Goal: Book appointment/travel/reservation

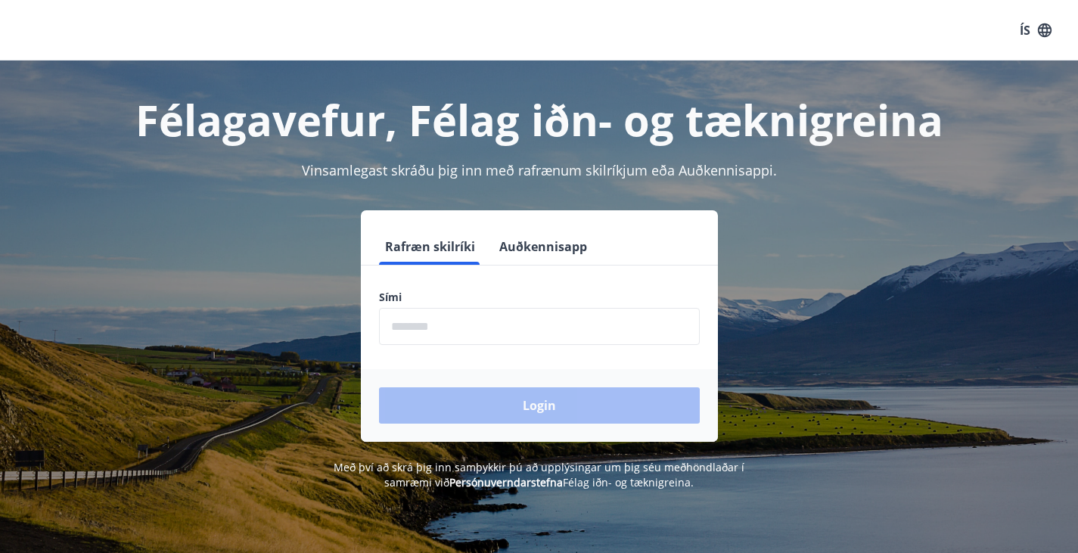
drag, startPoint x: 0, startPoint y: 0, endPoint x: 402, endPoint y: 322, distance: 514.9
click at [402, 322] on input "phone" at bounding box center [539, 326] width 321 height 37
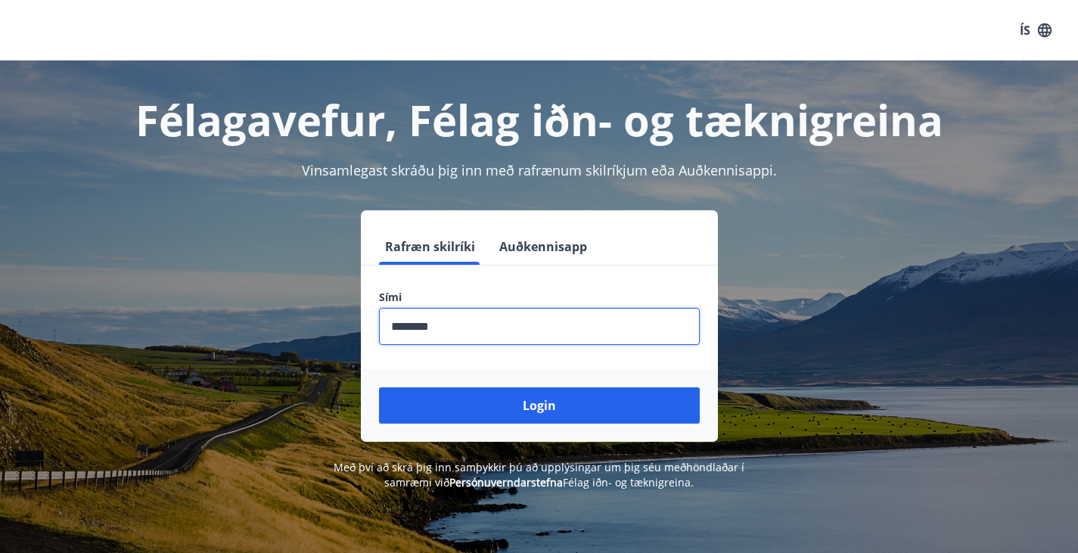
type input "********"
click at [379, 387] on button "Login" at bounding box center [539, 405] width 321 height 36
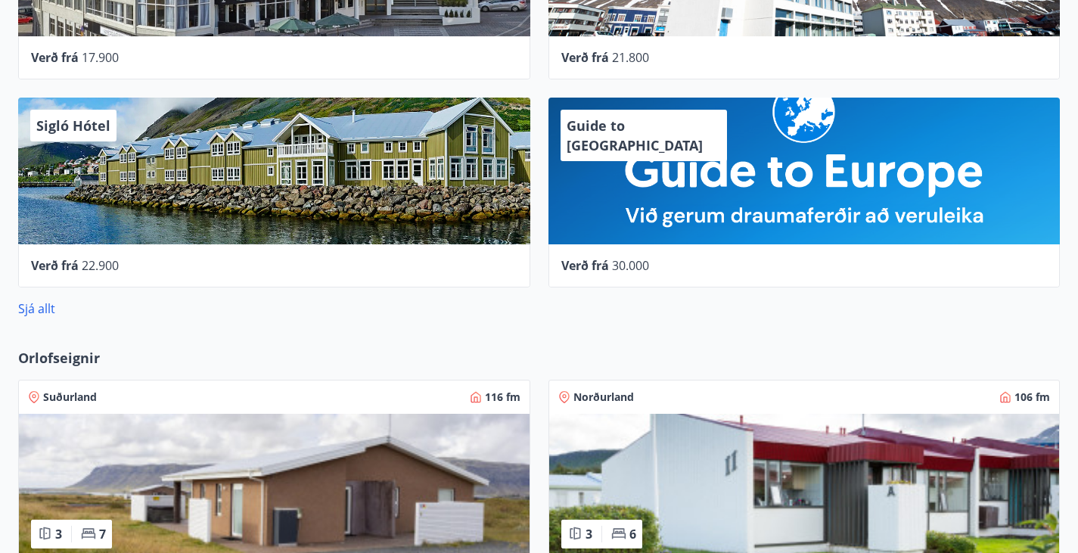
scroll to position [918, 0]
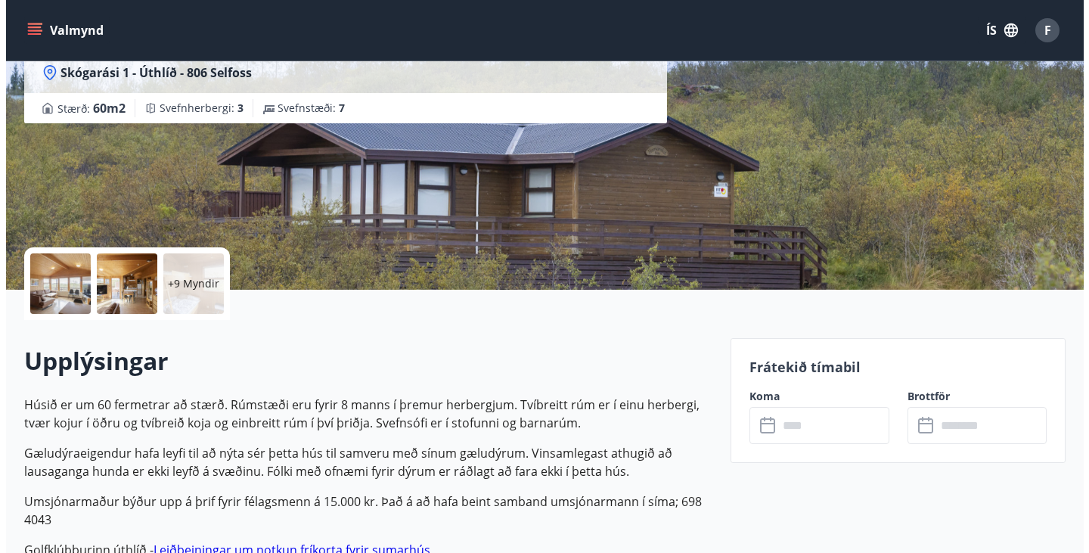
scroll to position [169, 0]
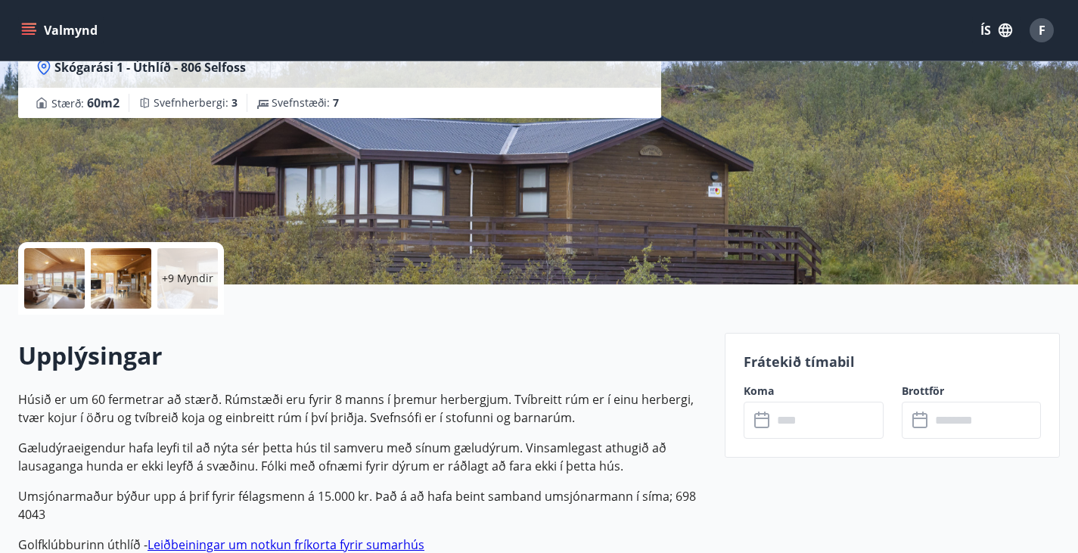
click at [184, 278] on p "+9 Myndir" at bounding box center [187, 278] width 51 height 15
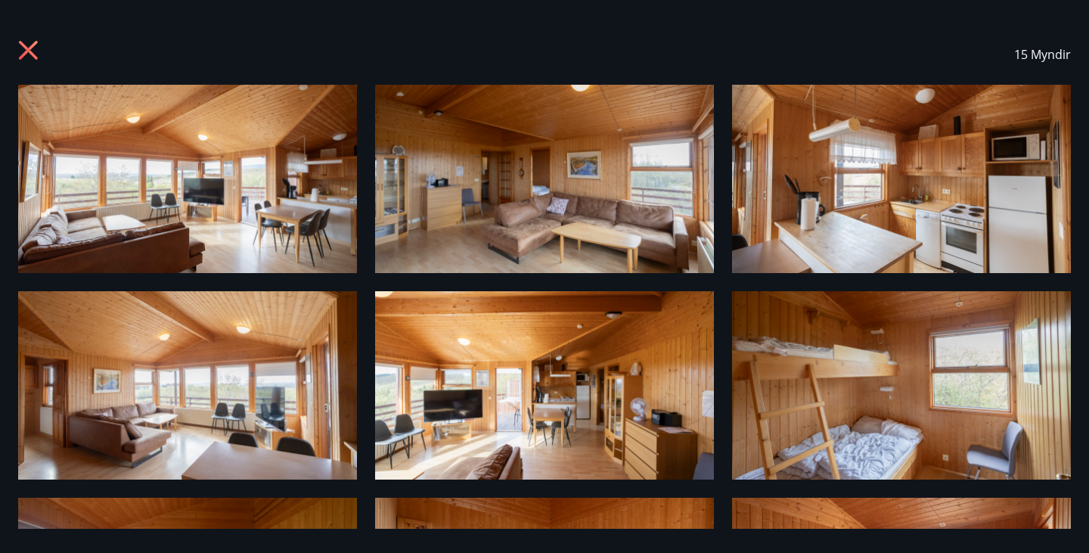
click at [182, 214] on img at bounding box center [187, 179] width 339 height 188
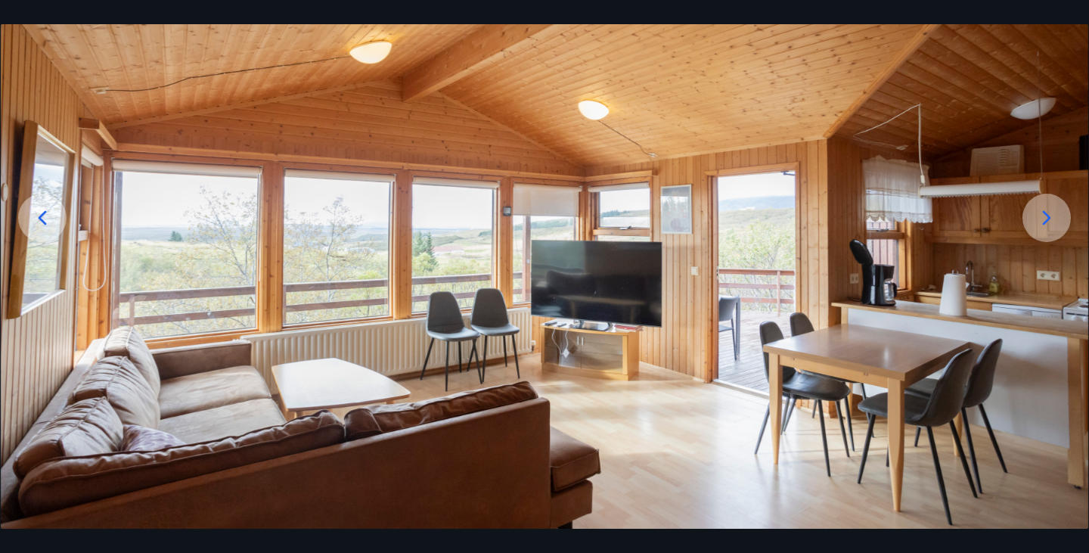
scroll to position [160, 0]
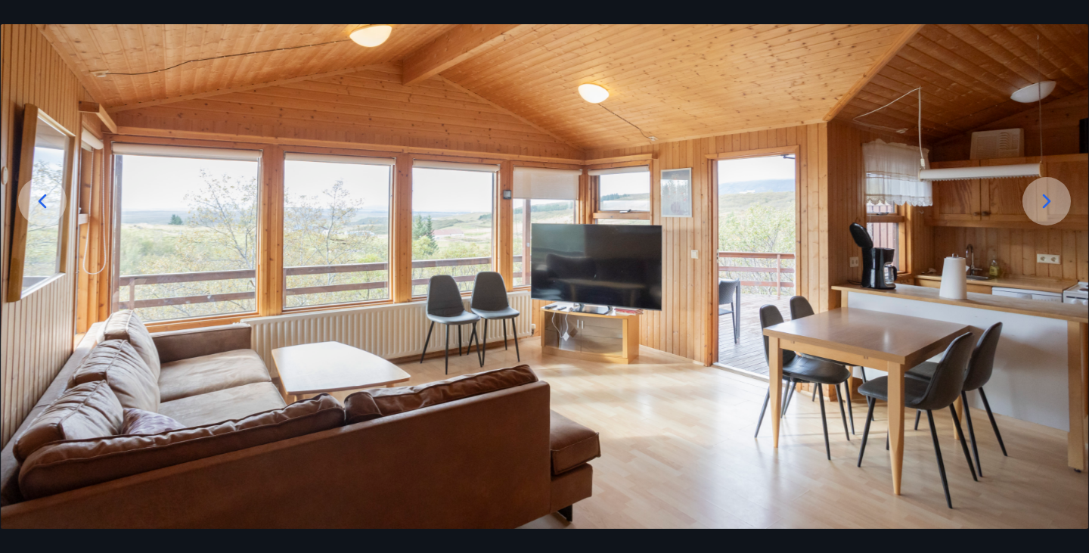
click at [1043, 206] on icon at bounding box center [1047, 201] width 8 height 14
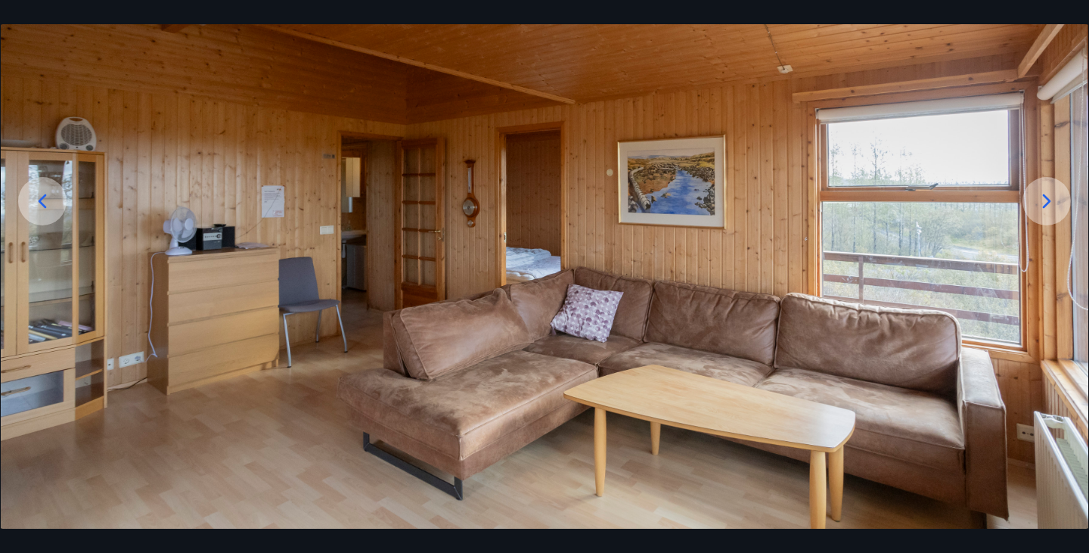
click at [1043, 206] on icon at bounding box center [1047, 201] width 8 height 14
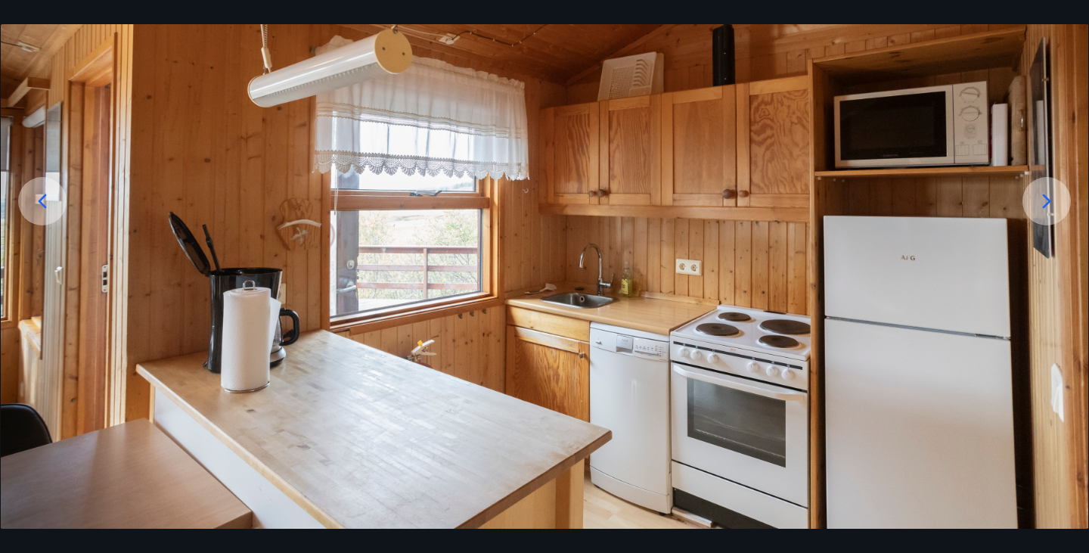
click at [1043, 206] on icon at bounding box center [1047, 201] width 8 height 14
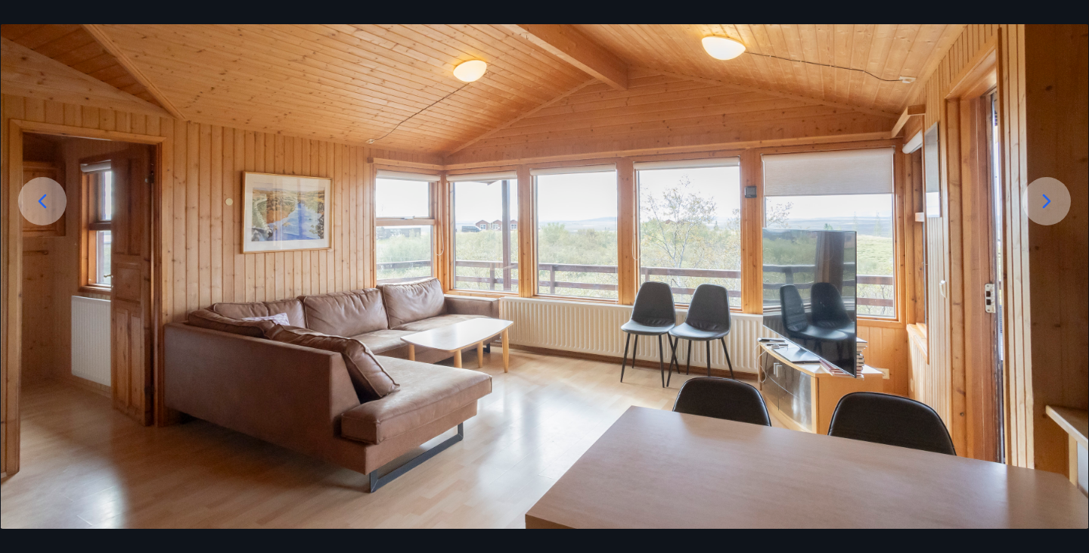
click at [1044, 209] on icon at bounding box center [1047, 201] width 24 height 24
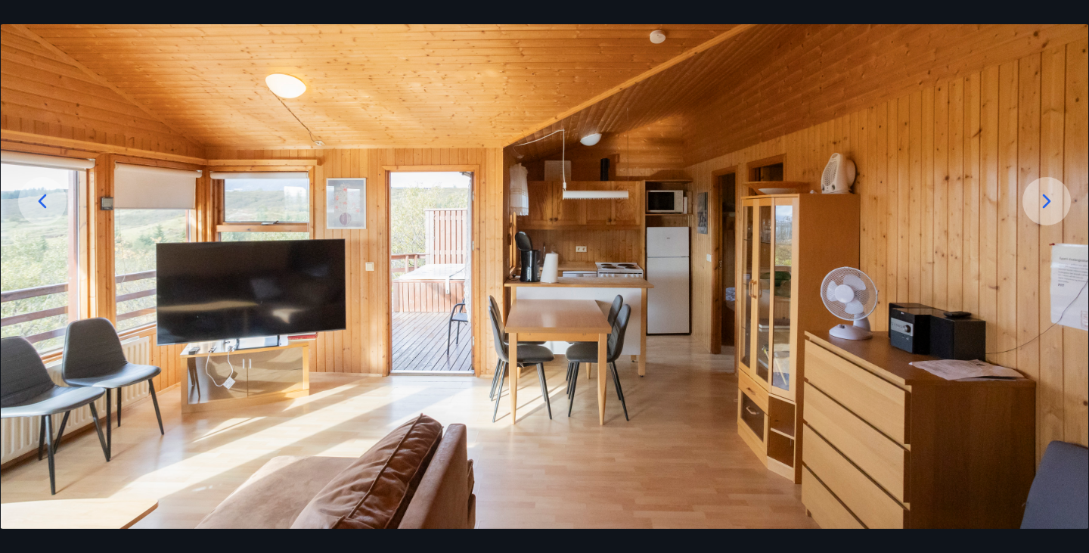
click at [1053, 207] on icon at bounding box center [1047, 201] width 24 height 24
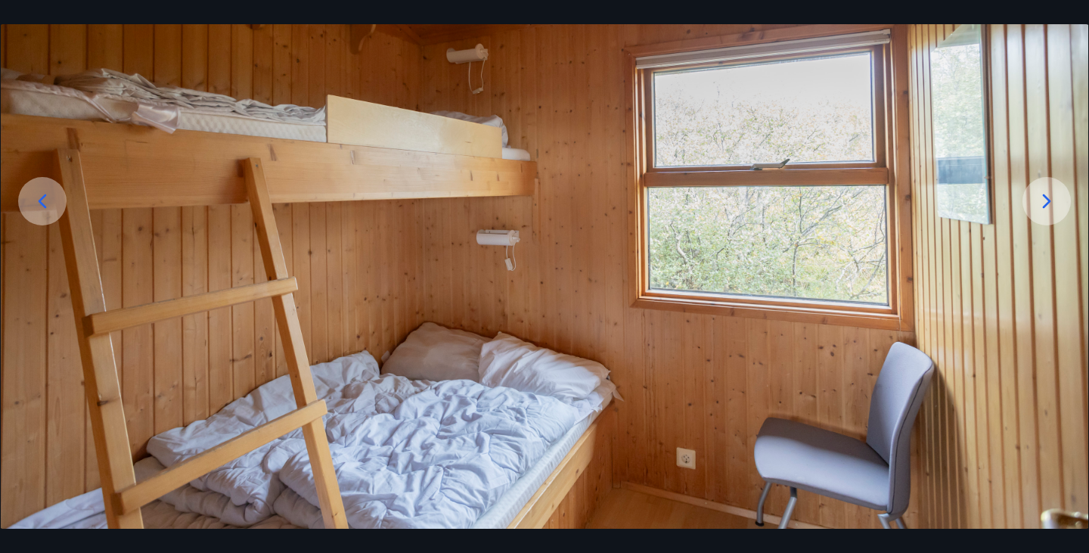
click at [1059, 213] on div at bounding box center [1047, 201] width 48 height 48
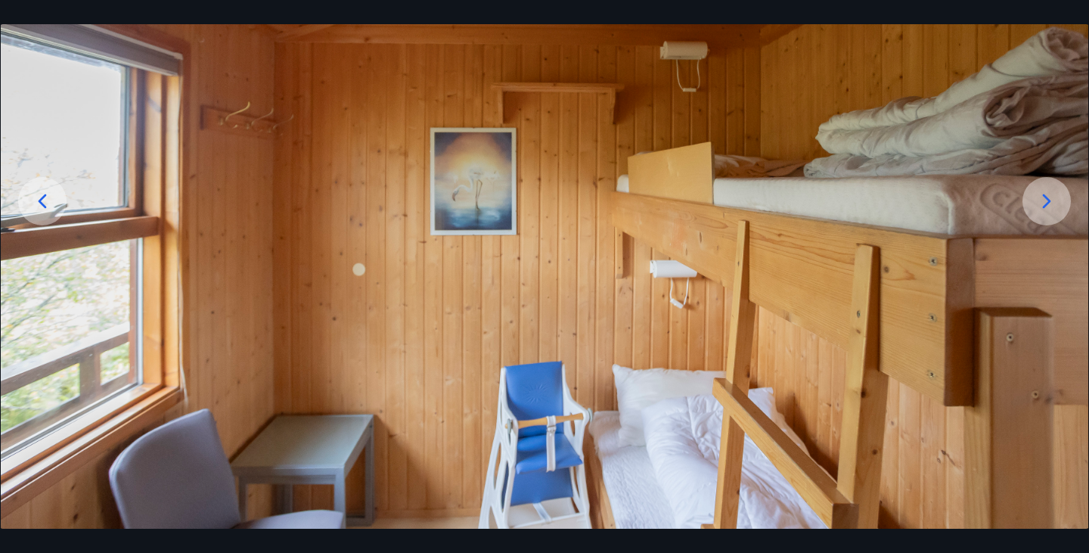
click at [35, 207] on icon at bounding box center [42, 201] width 24 height 24
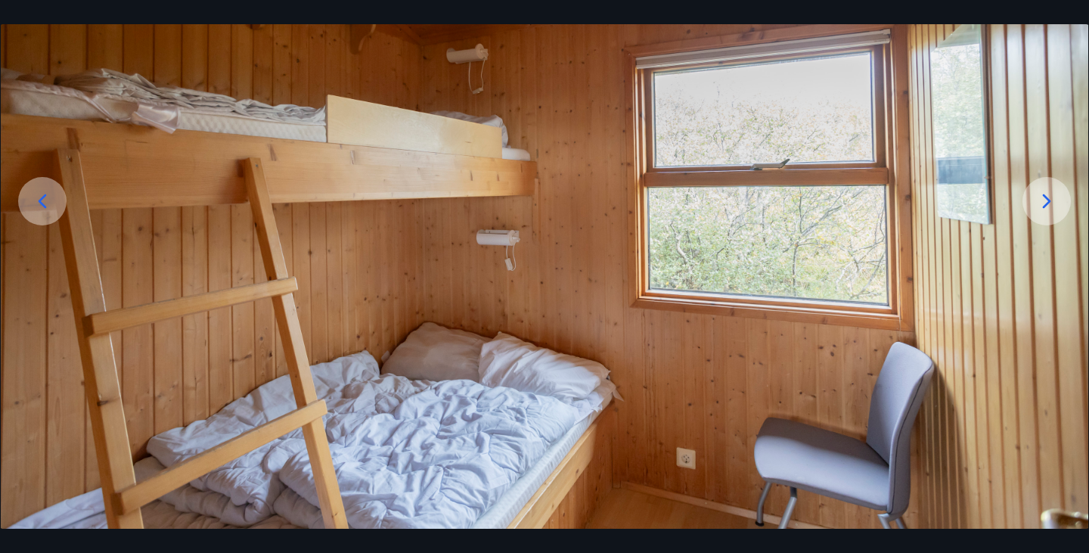
click at [1038, 199] on icon at bounding box center [1047, 201] width 24 height 24
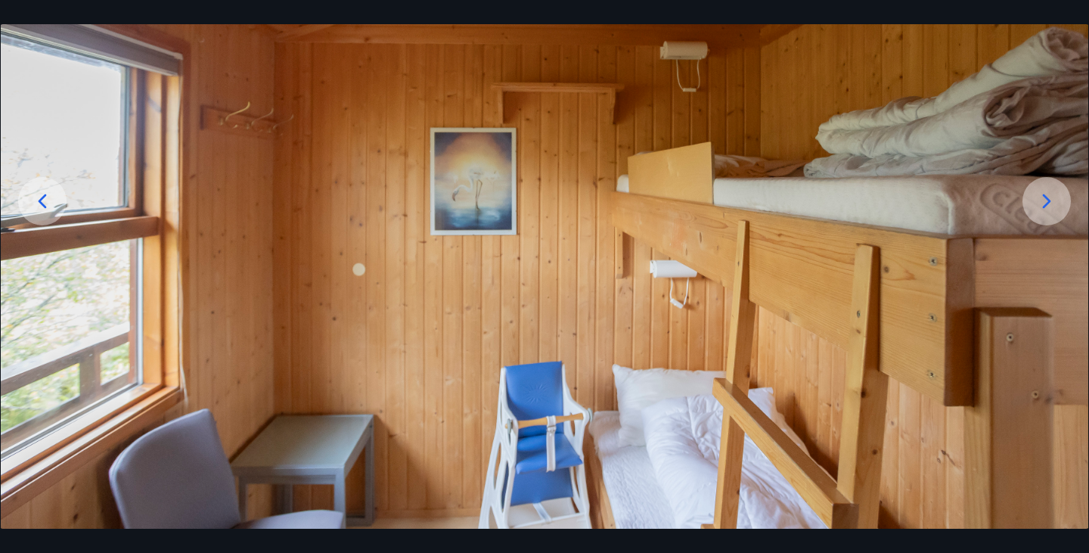
click at [1038, 199] on icon at bounding box center [1047, 201] width 24 height 24
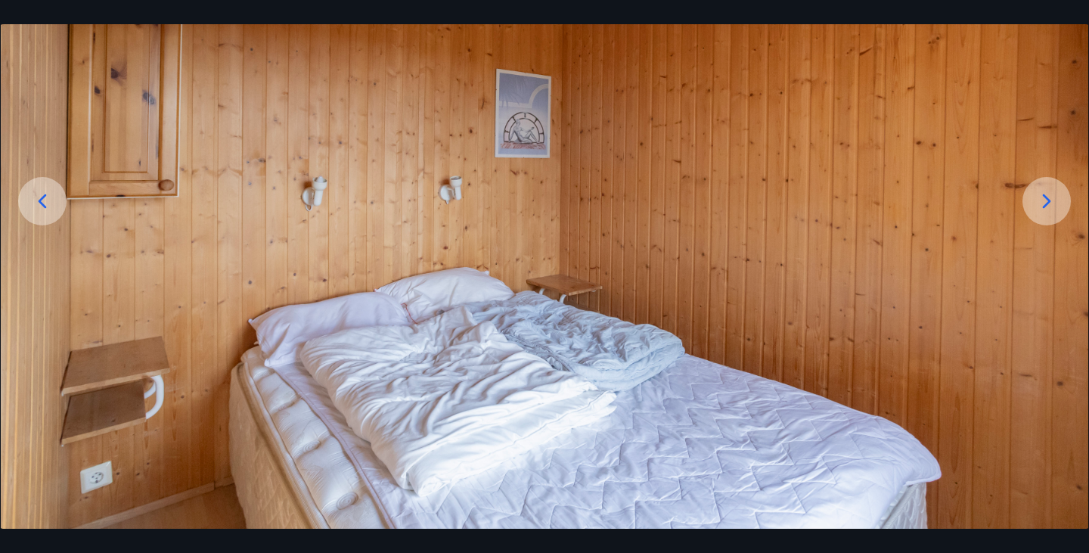
click at [1038, 199] on icon at bounding box center [1047, 201] width 24 height 24
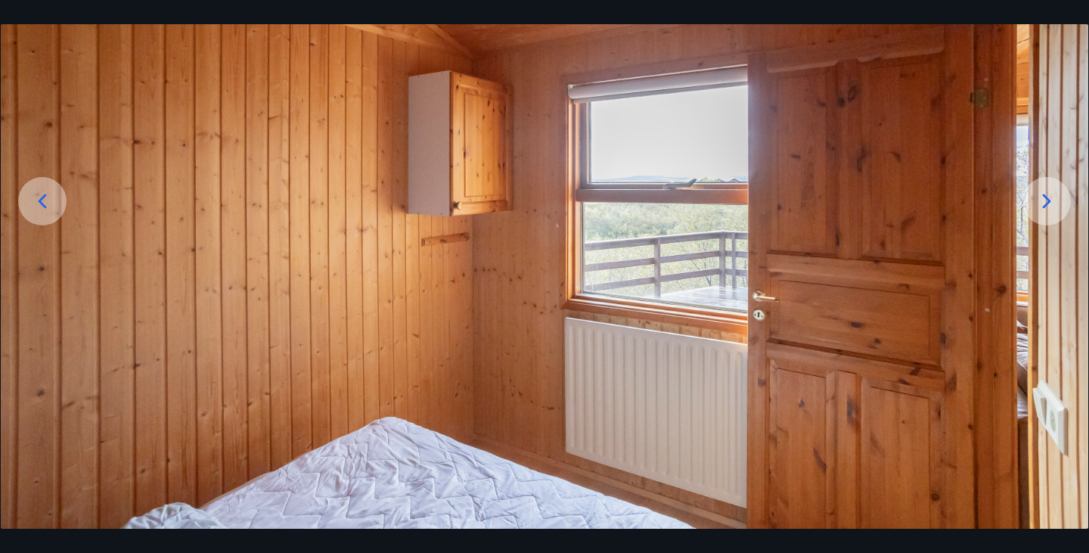
click at [1038, 199] on icon at bounding box center [1047, 201] width 24 height 24
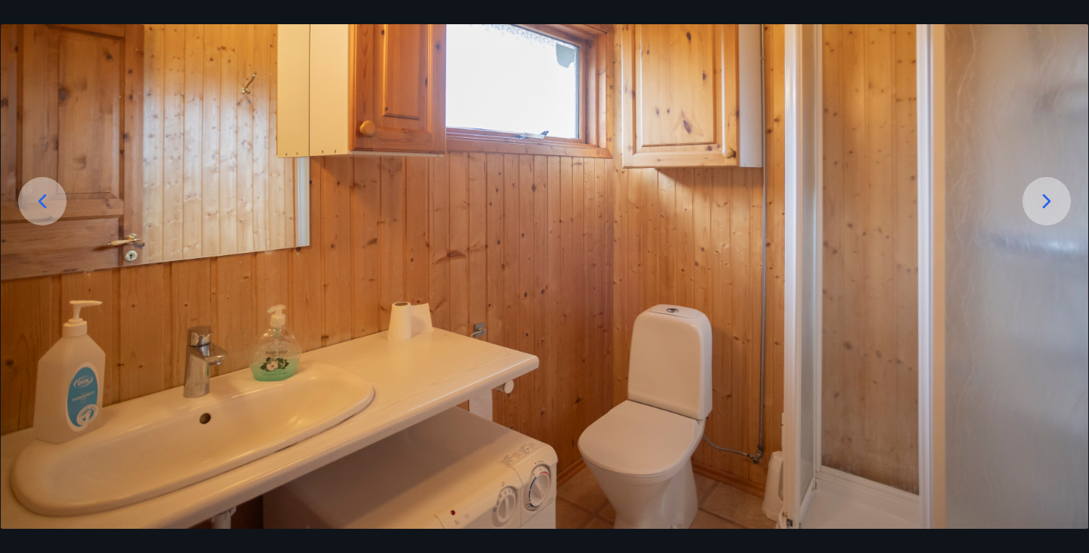
click at [1038, 199] on icon at bounding box center [1047, 201] width 24 height 24
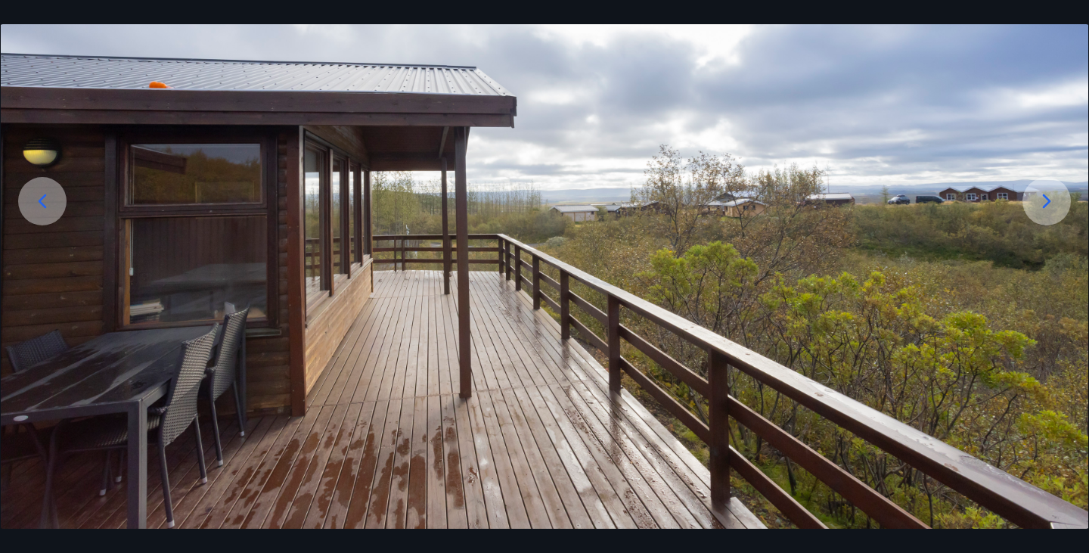
click at [1038, 199] on icon at bounding box center [1047, 201] width 24 height 24
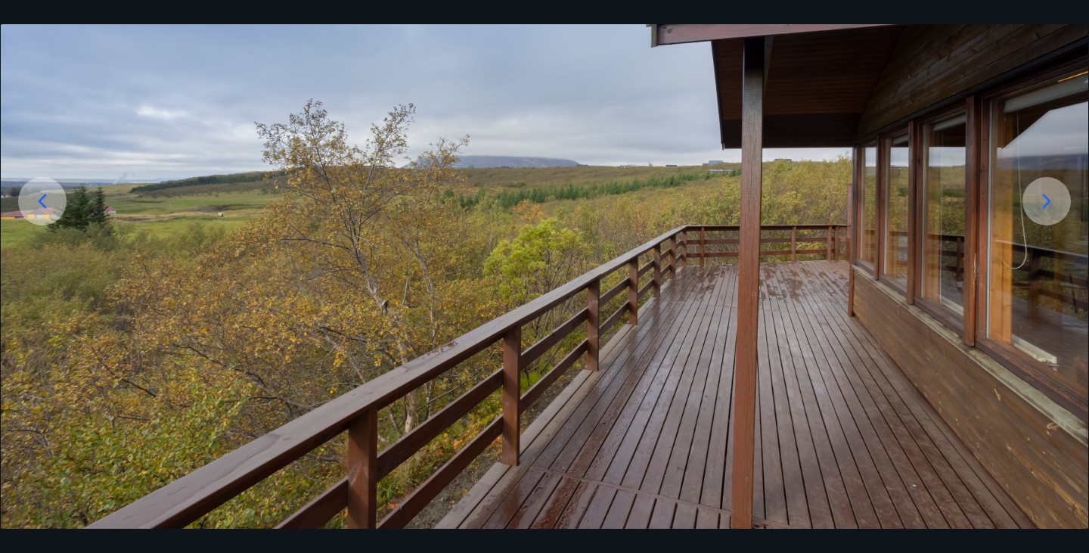
click at [44, 203] on icon at bounding box center [42, 201] width 24 height 24
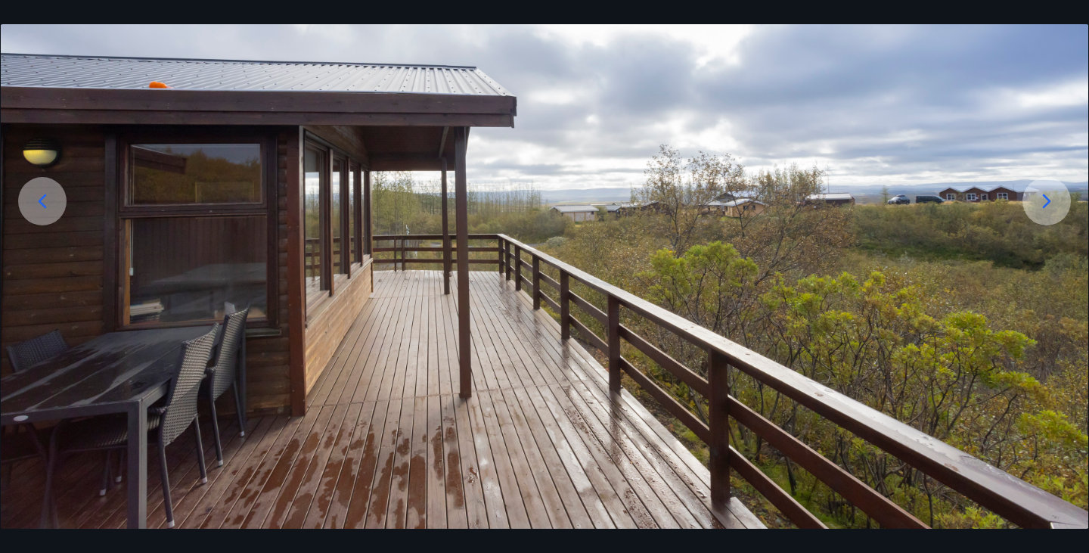
click at [1055, 200] on icon at bounding box center [1047, 201] width 24 height 24
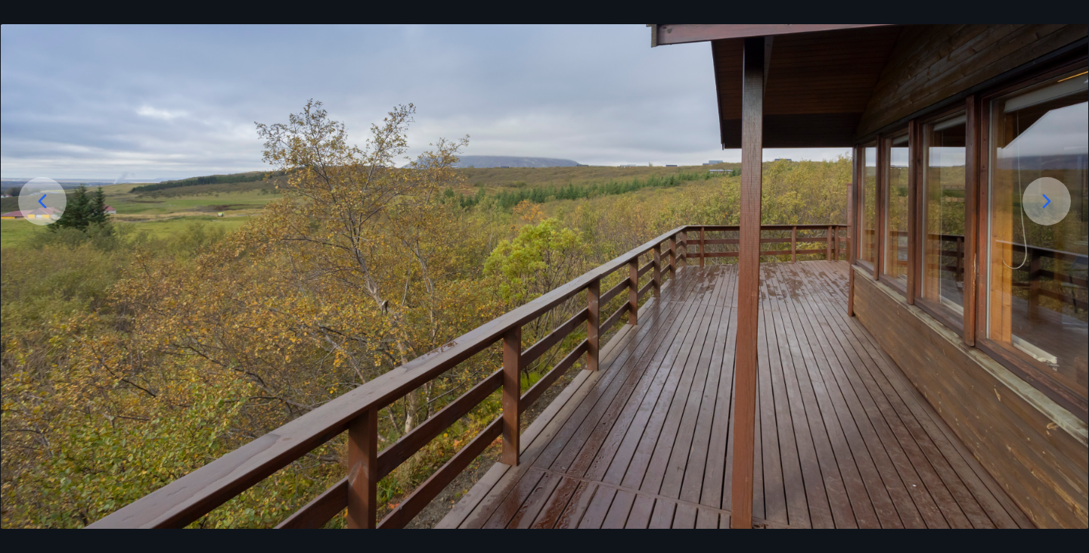
click at [1055, 200] on icon at bounding box center [1047, 201] width 24 height 24
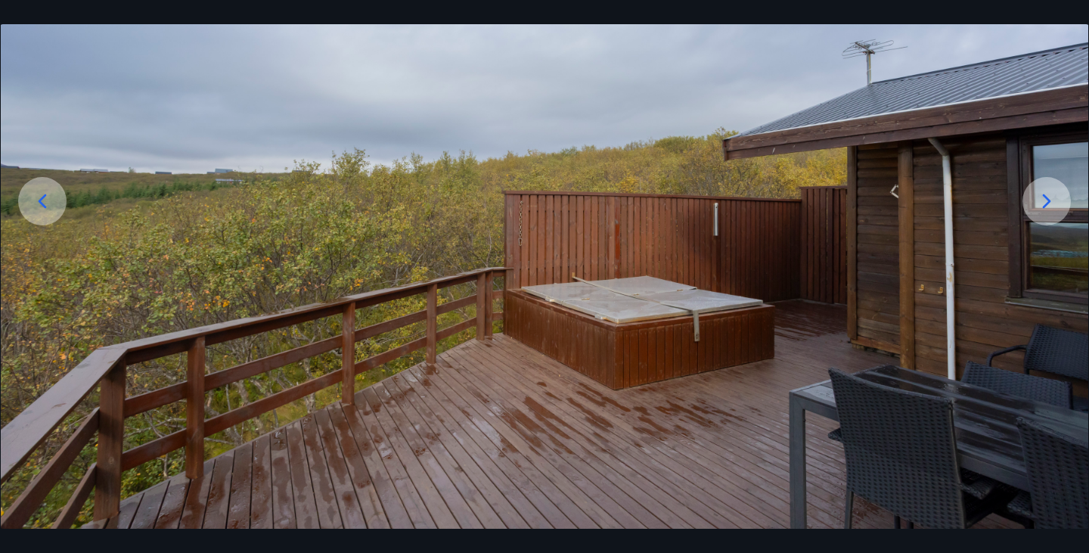
click at [1055, 200] on icon at bounding box center [1047, 201] width 24 height 24
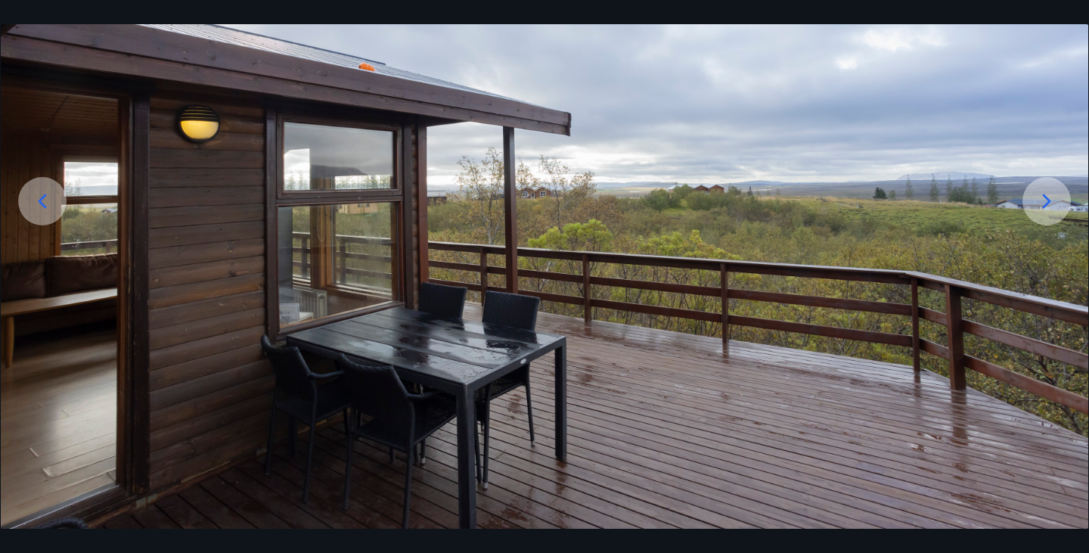
click at [1055, 200] on icon at bounding box center [1047, 201] width 24 height 24
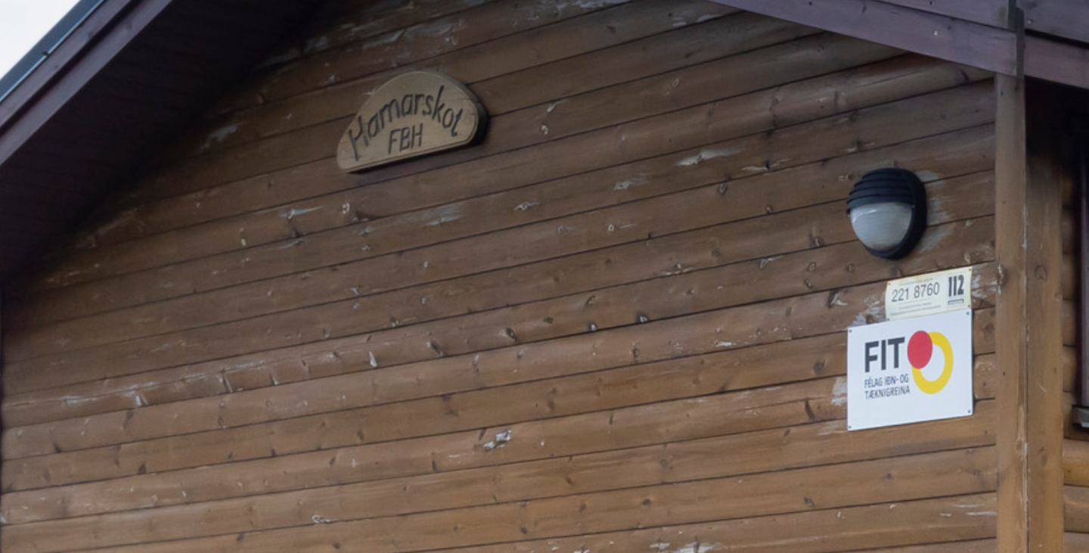
drag, startPoint x: 265, startPoint y: 87, endPoint x: 293, endPoint y: 45, distance: 51.2
click at [293, 45] on img at bounding box center [546, 226] width 1088 height 604
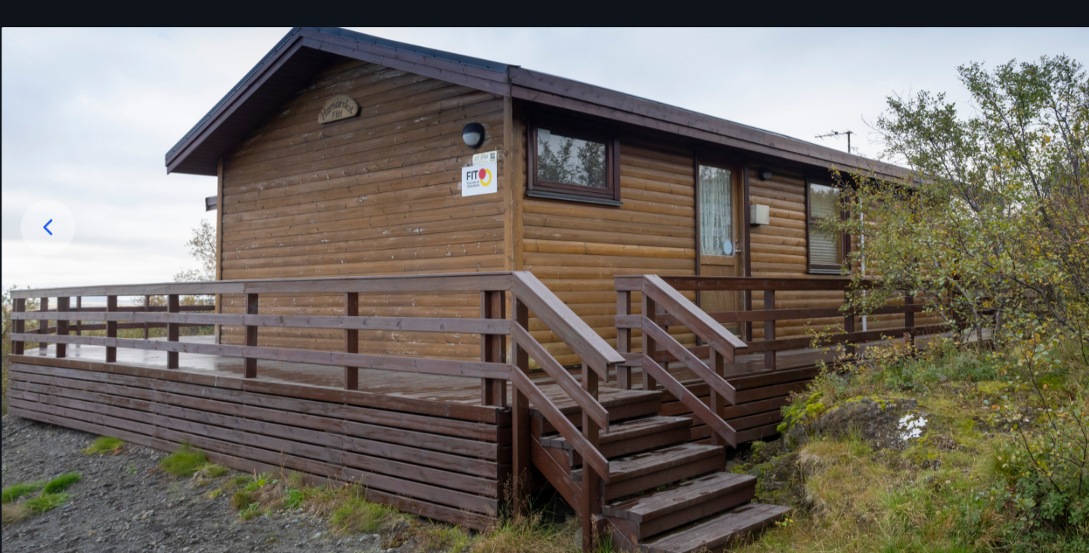
click at [902, 283] on img at bounding box center [546, 226] width 1088 height 604
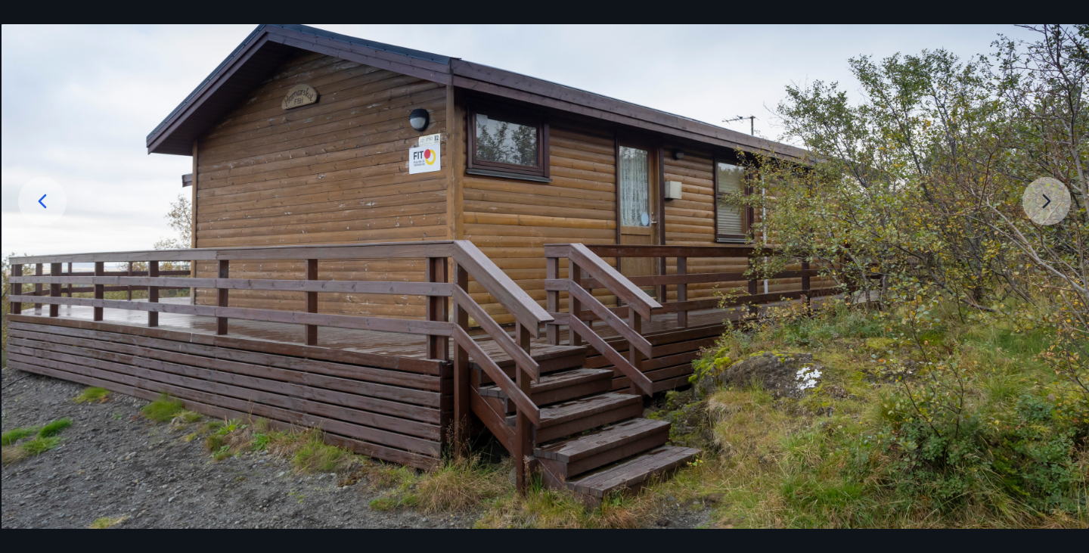
click at [1053, 202] on img at bounding box center [546, 226] width 1088 height 604
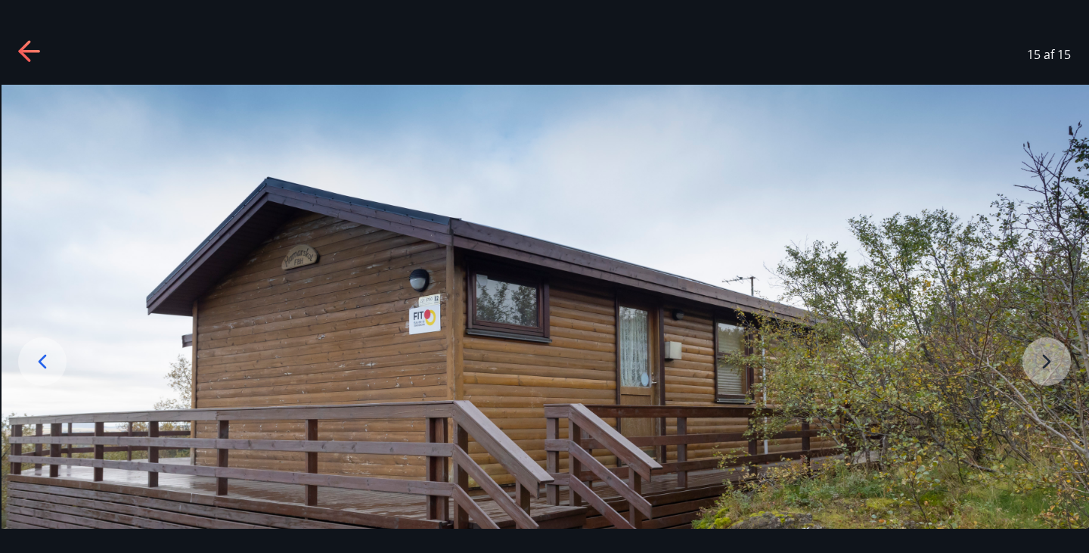
click at [29, 46] on icon at bounding box center [30, 52] width 24 height 24
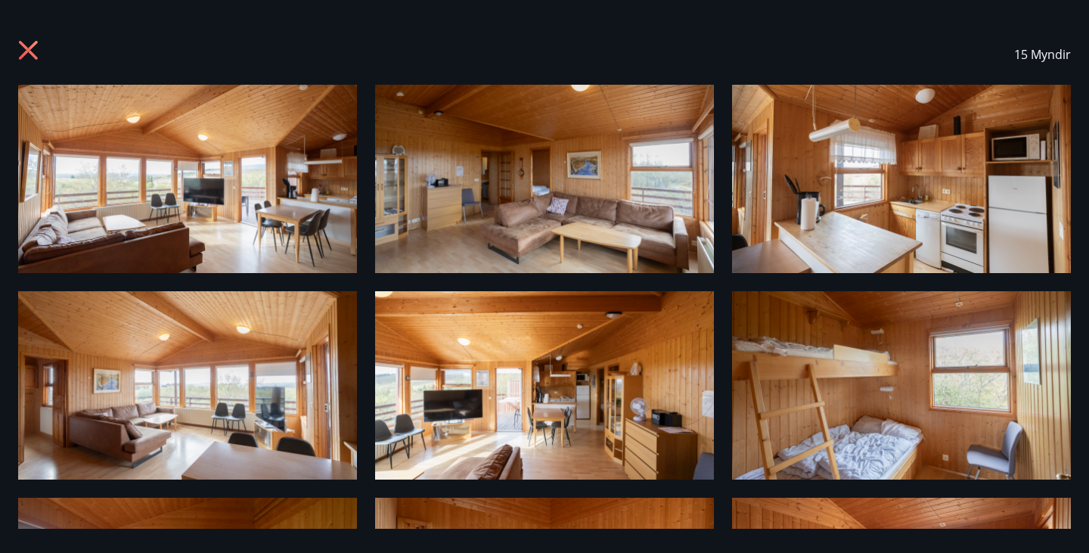
click at [32, 51] on icon at bounding box center [30, 52] width 24 height 24
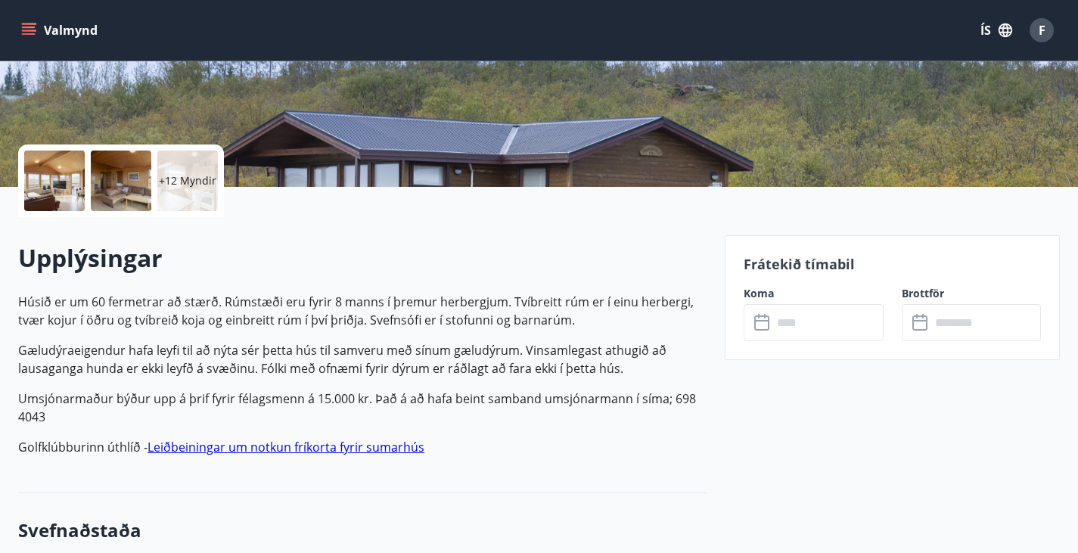
scroll to position [268, 0]
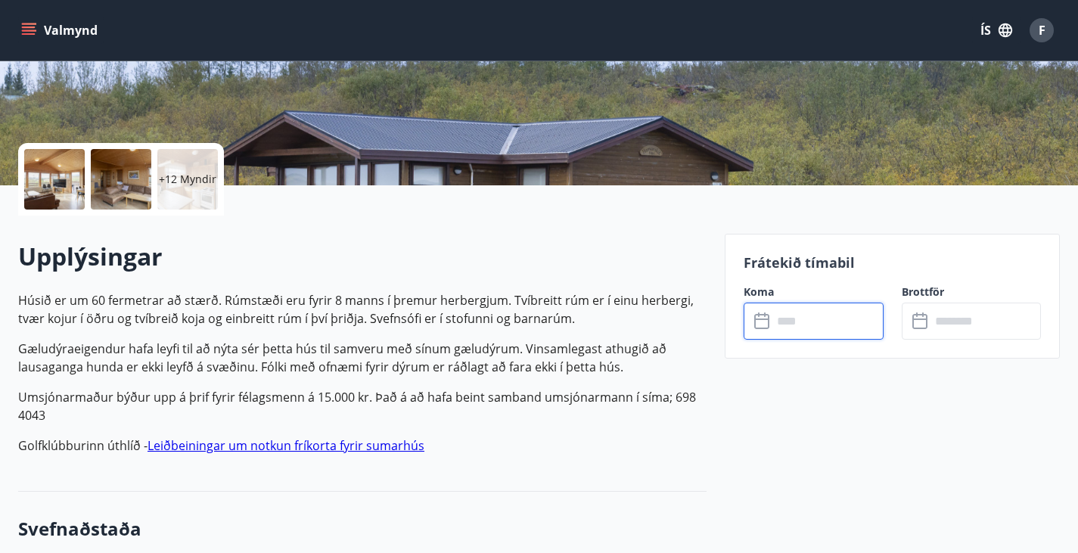
click at [786, 327] on input "text" at bounding box center [827, 321] width 111 height 37
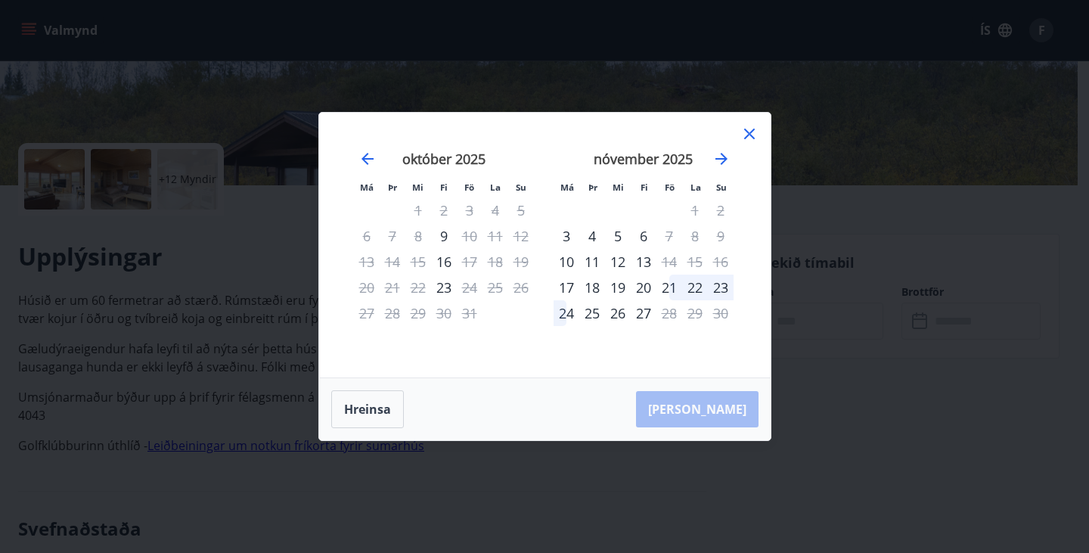
click at [746, 131] on icon at bounding box center [749, 134] width 11 height 11
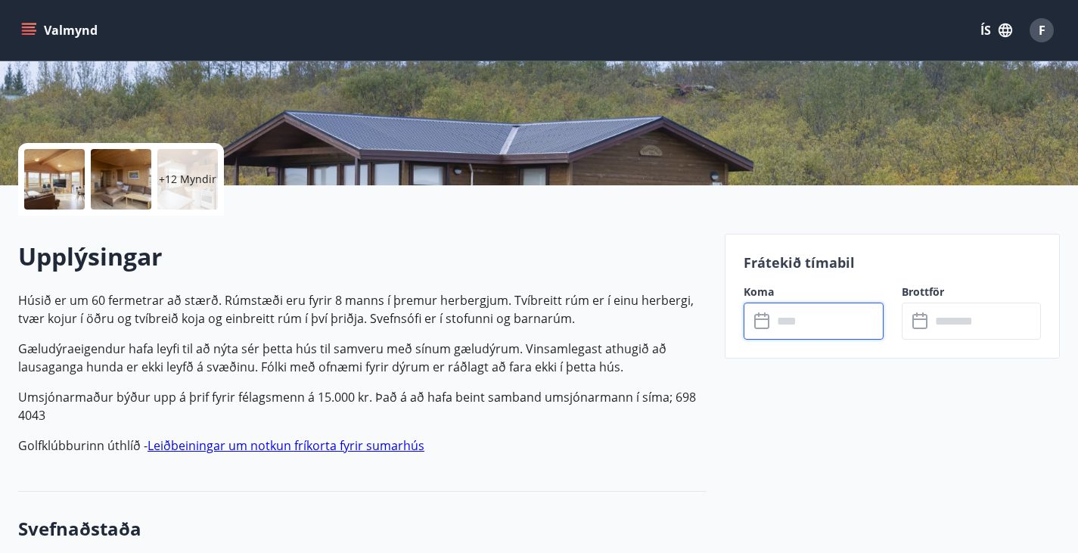
scroll to position [0, 0]
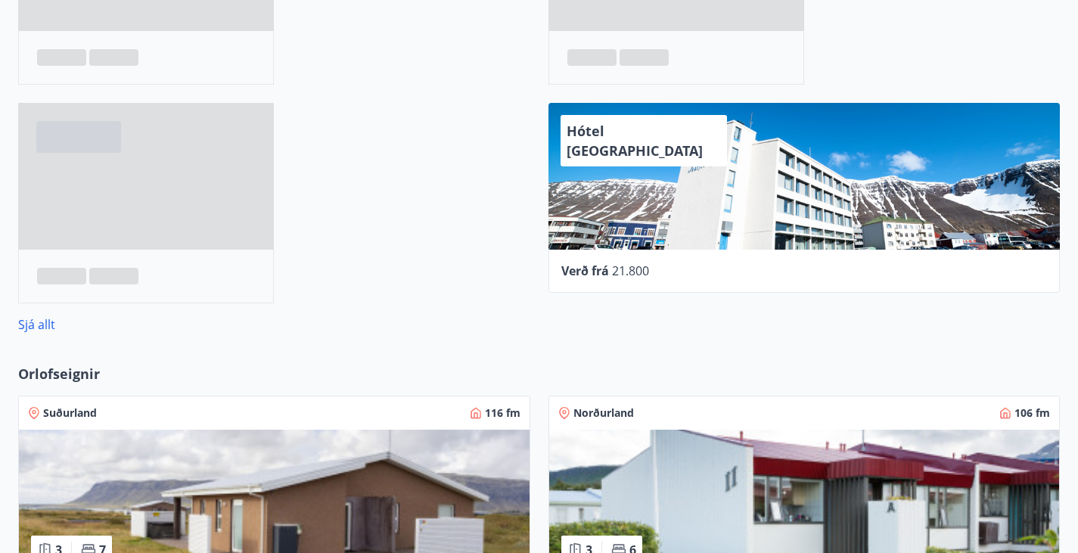
scroll to position [743, 0]
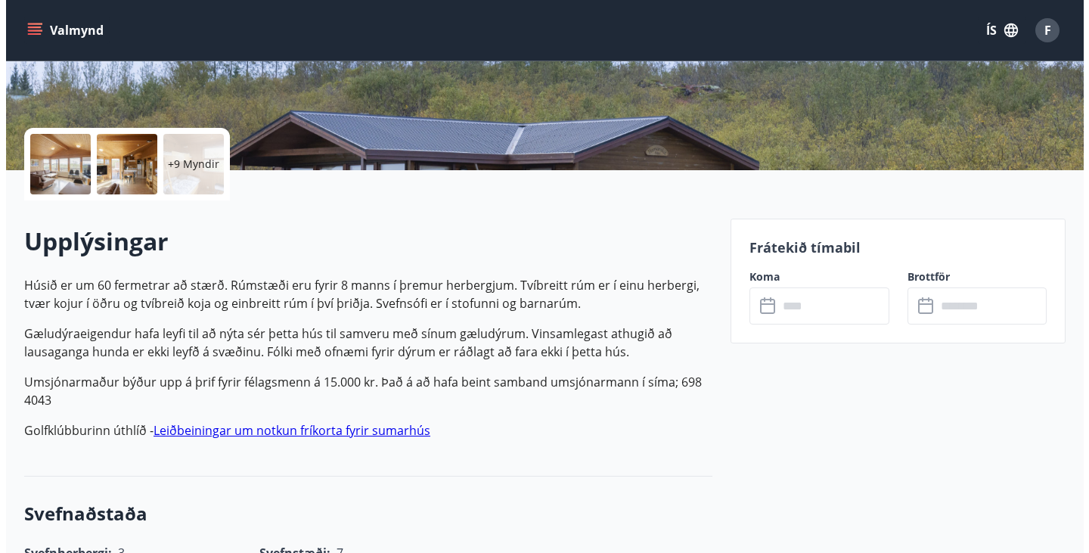
scroll to position [287, 0]
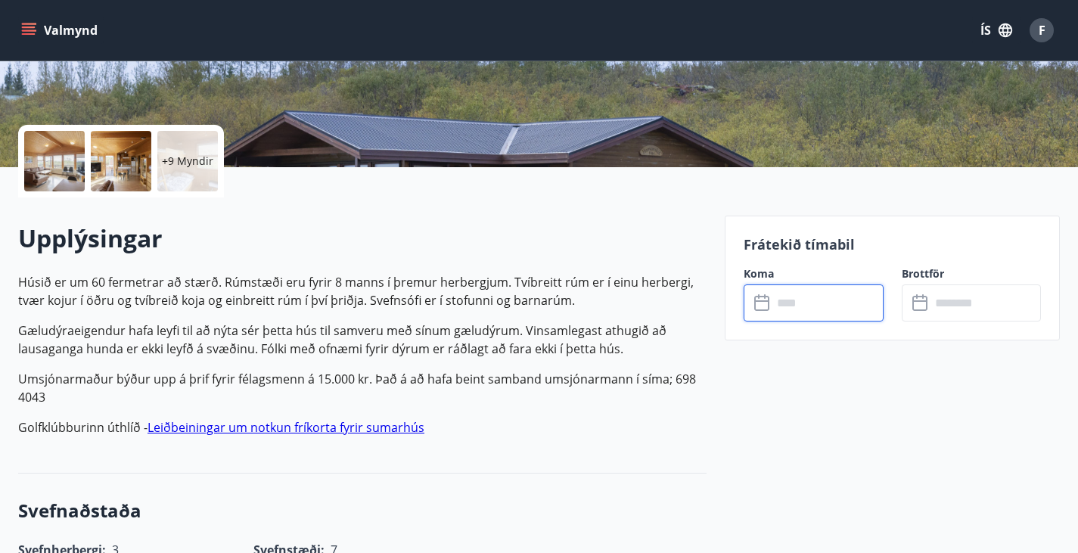
click at [777, 309] on input "text" at bounding box center [827, 302] width 111 height 37
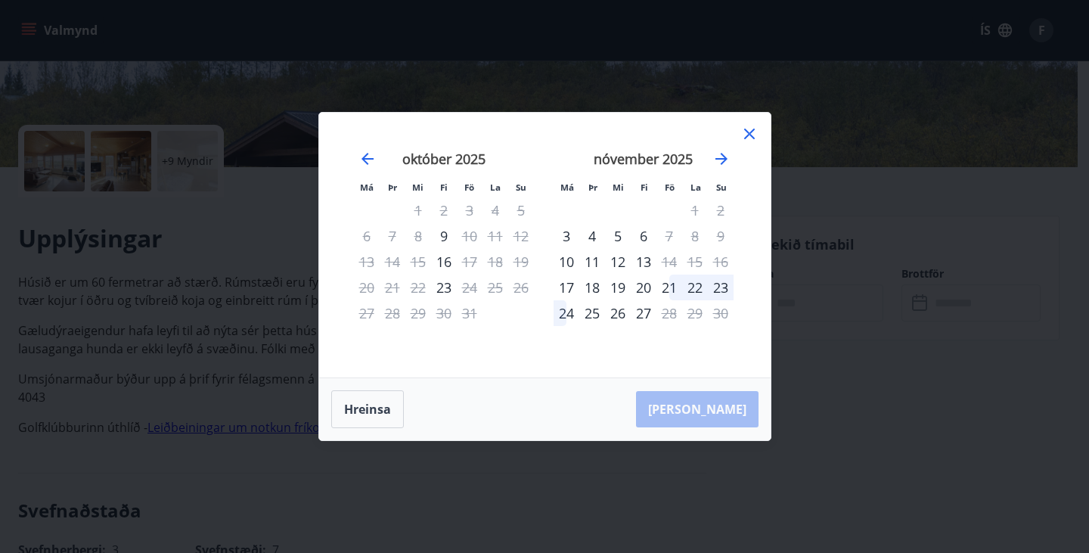
click at [751, 129] on icon at bounding box center [749, 134] width 18 height 18
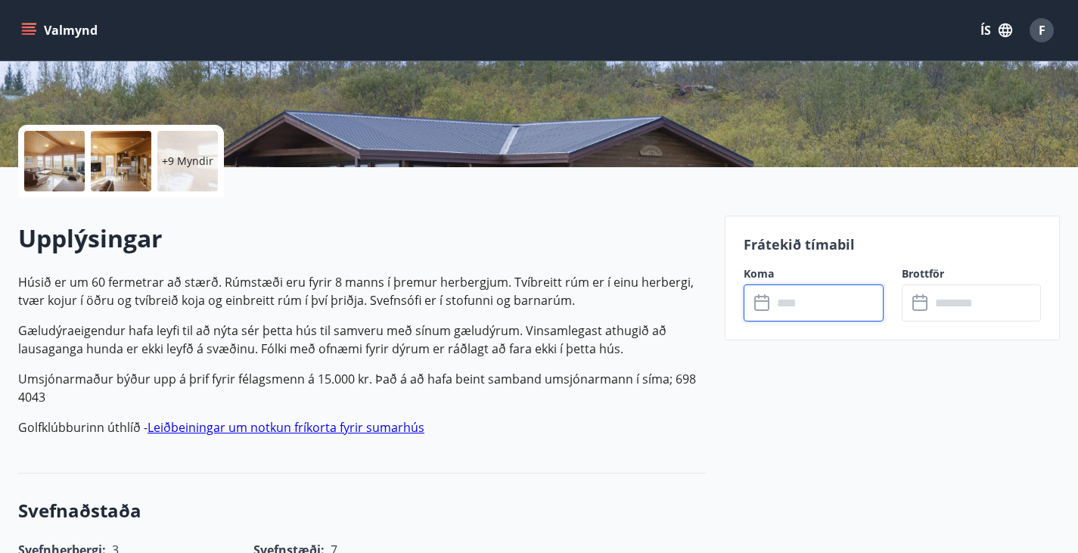
click at [797, 306] on input "text" at bounding box center [827, 302] width 111 height 37
